Goal: Task Accomplishment & Management: Manage account settings

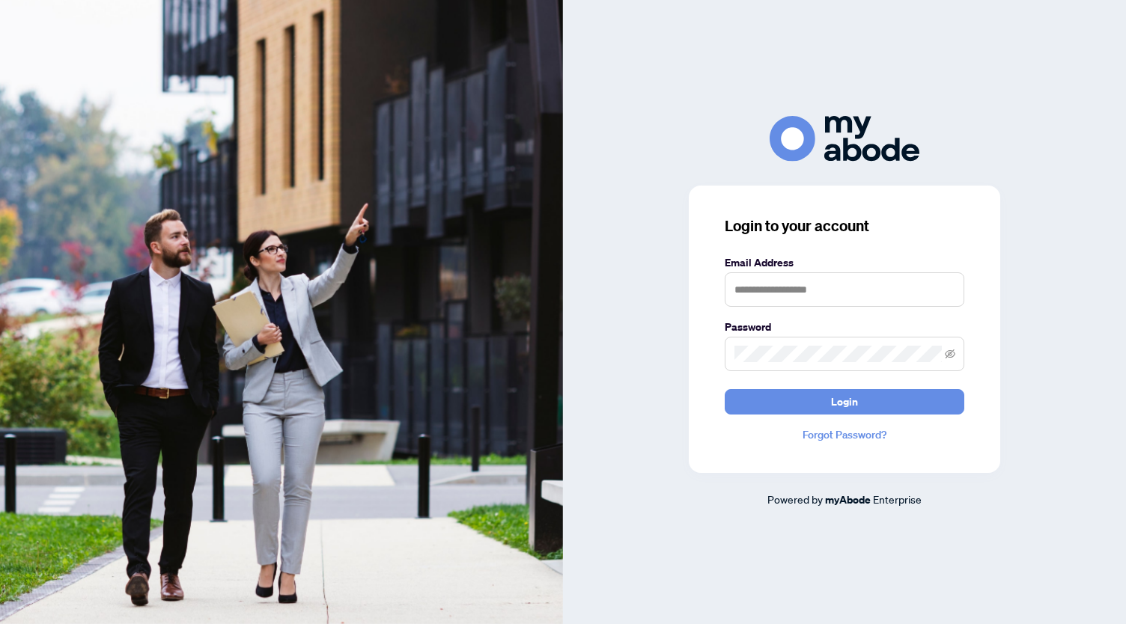
click at [827, 436] on link "Forgot Password?" at bounding box center [843, 435] width 239 height 16
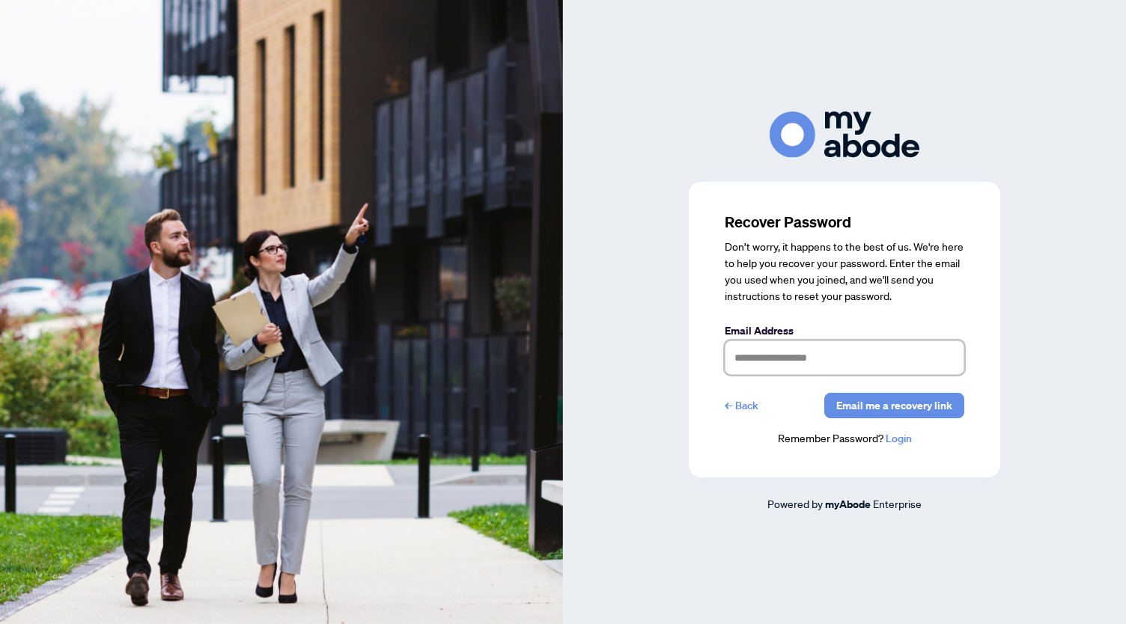
click at [745, 358] on input "text" at bounding box center [843, 358] width 239 height 34
type input "**********"
click at [850, 410] on span "Email me a recovery link" at bounding box center [894, 406] width 116 height 24
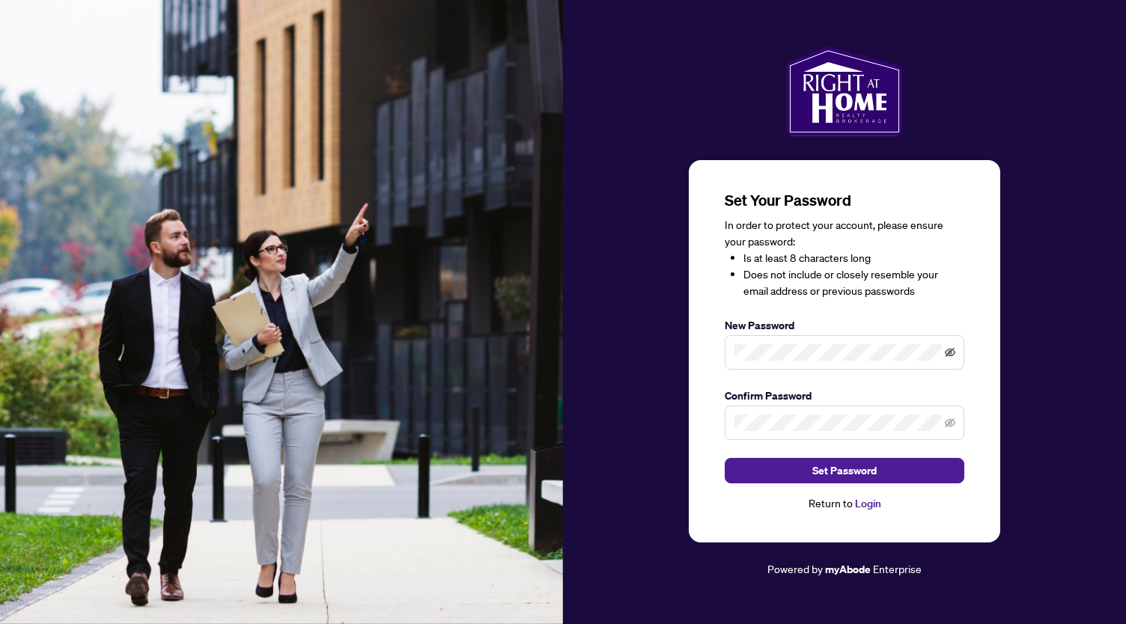
click at [946, 354] on icon "eye-invisible" at bounding box center [949, 352] width 10 height 10
click at [953, 423] on icon "eye-invisible" at bounding box center [949, 422] width 10 height 9
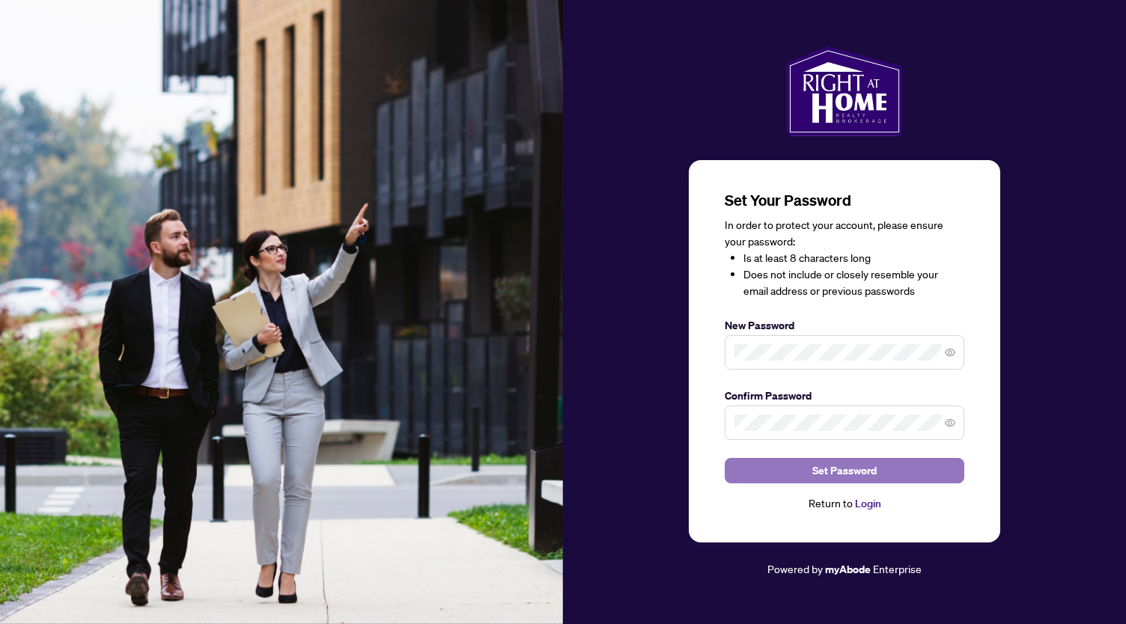
click at [876, 472] on button "Set Password" at bounding box center [843, 470] width 239 height 25
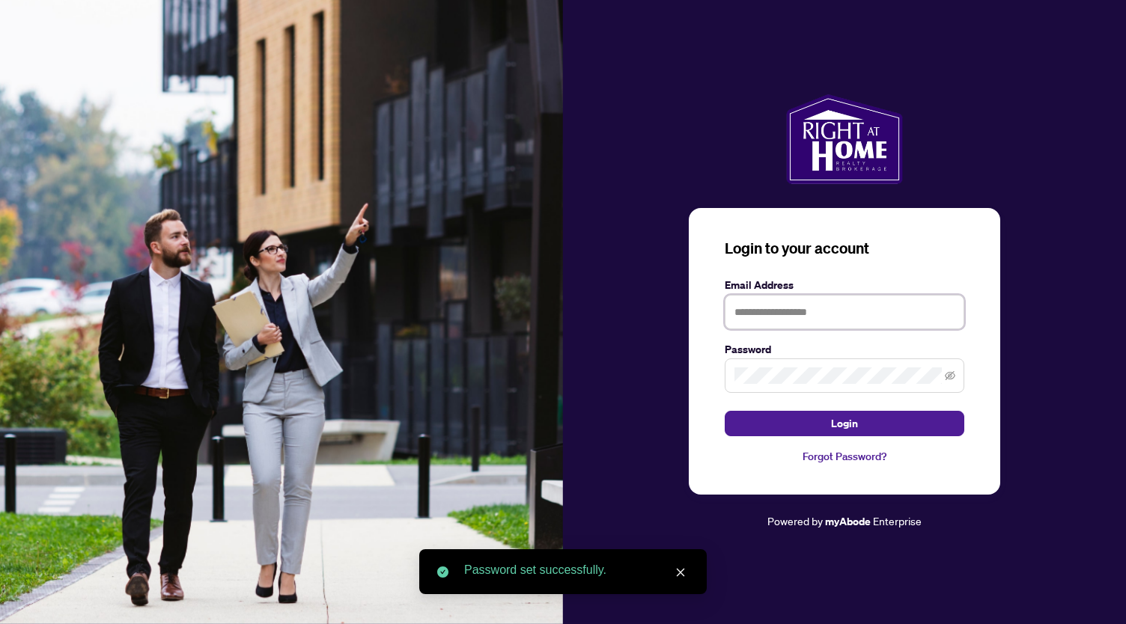
type input "**********"
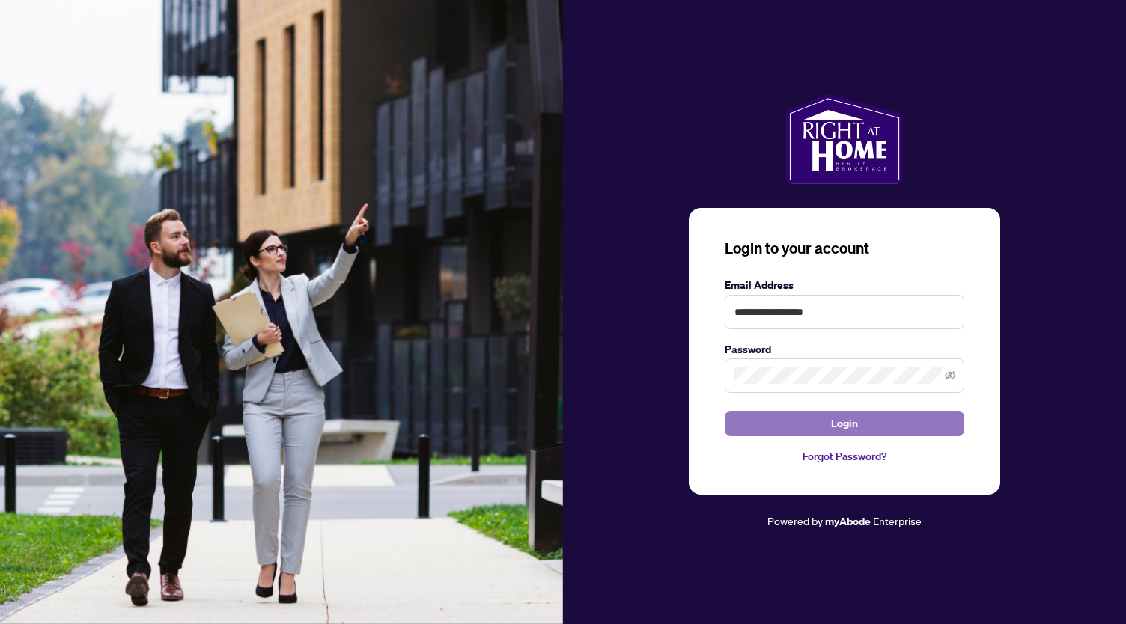
click at [843, 421] on span "Login" at bounding box center [844, 424] width 27 height 24
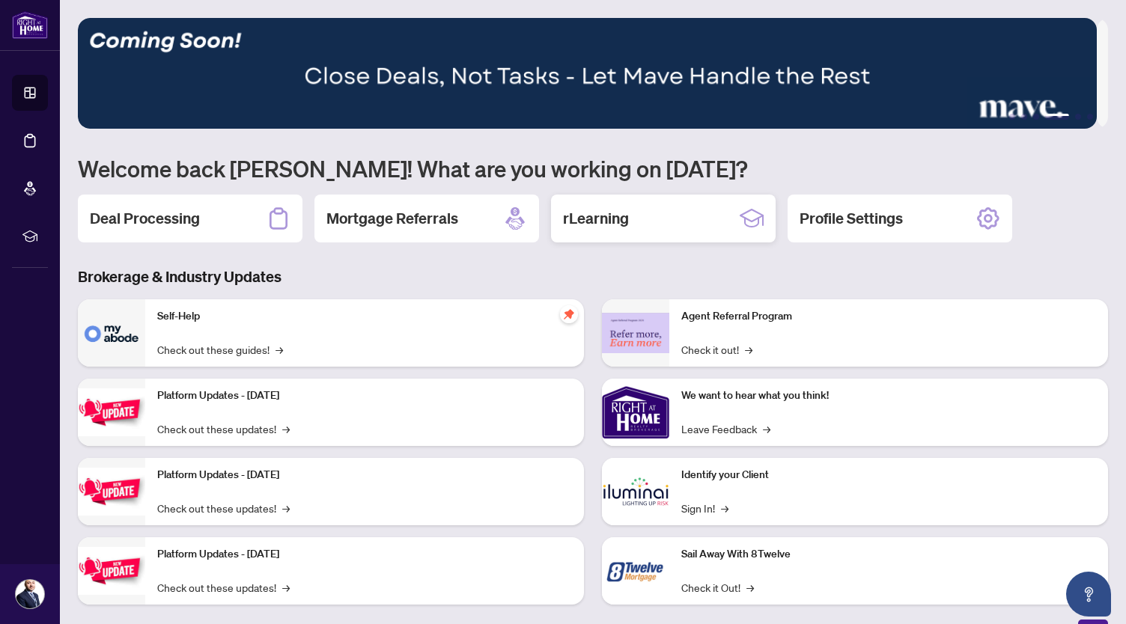
click at [614, 212] on h2 "rLearning" at bounding box center [596, 218] width 66 height 21
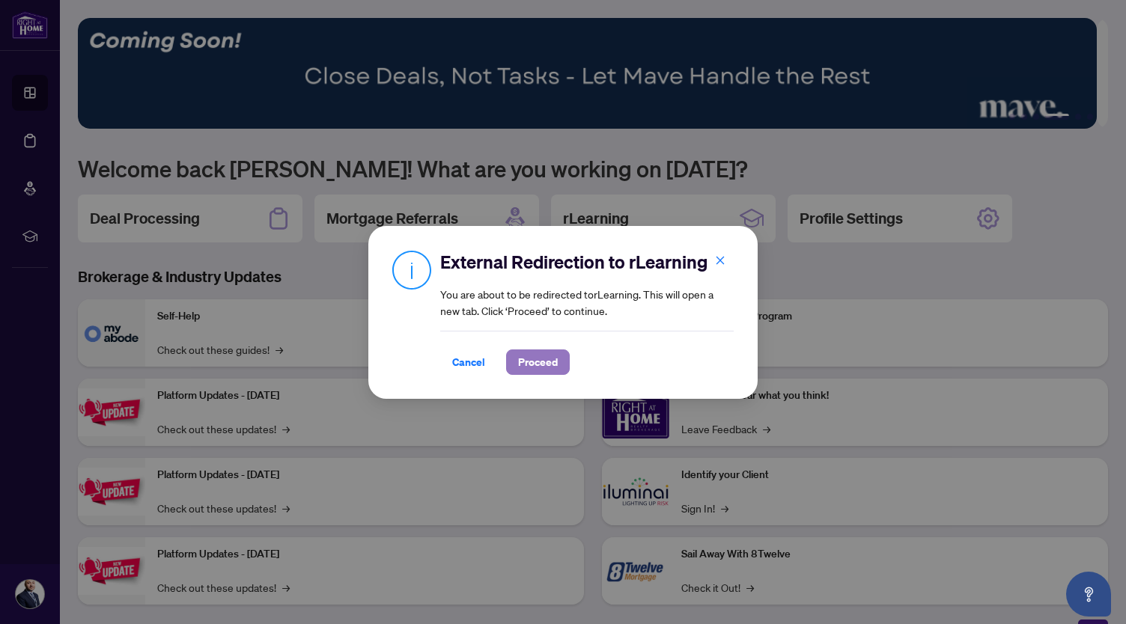
click at [532, 358] on span "Proceed" at bounding box center [538, 362] width 40 height 24
